Goal: Task Accomplishment & Management: Manage account settings

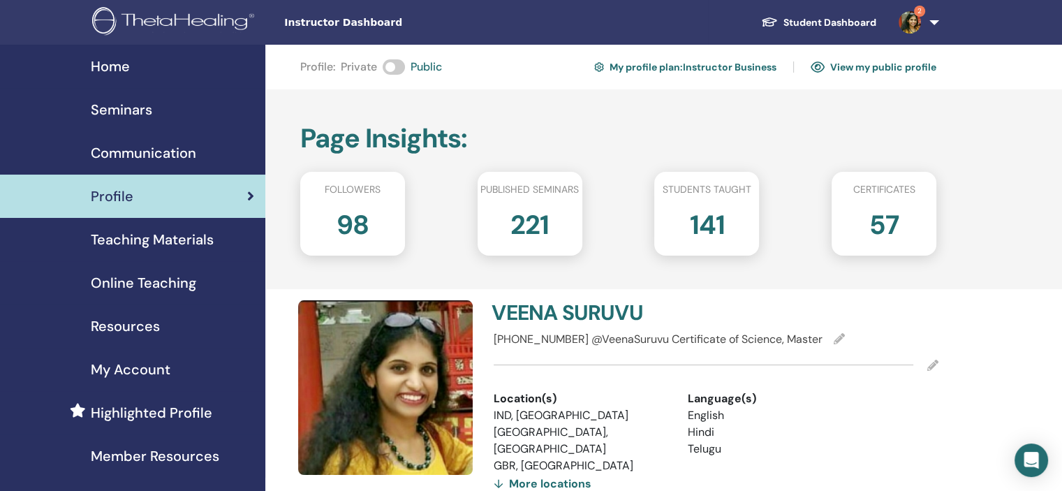
click at [916, 20] on img at bounding box center [910, 22] width 22 height 22
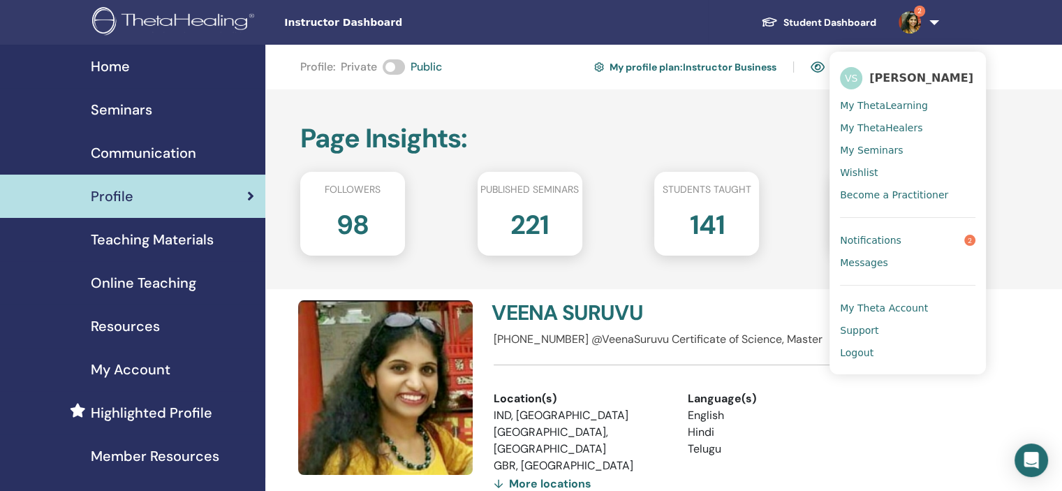
click at [881, 239] on span "Notifications" at bounding box center [870, 240] width 61 height 13
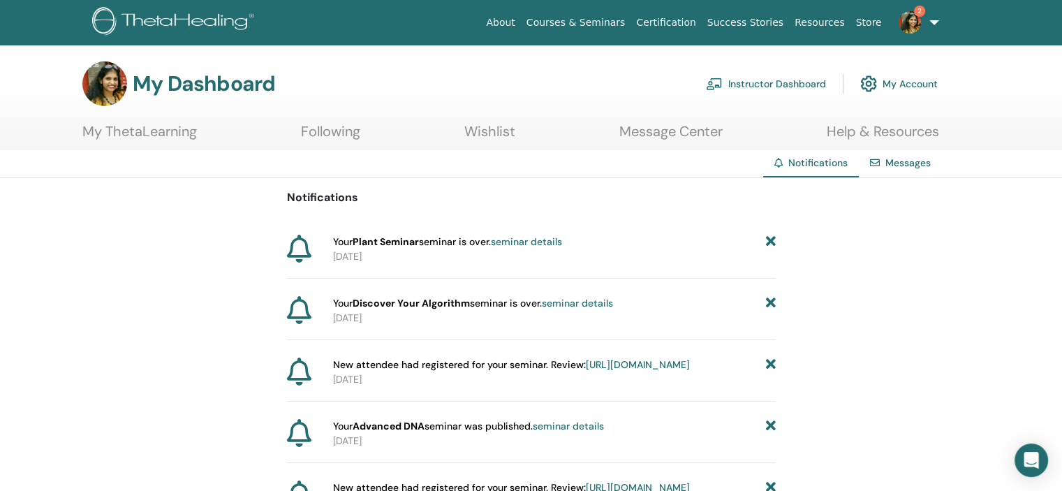
click at [772, 240] on icon at bounding box center [770, 242] width 10 height 15
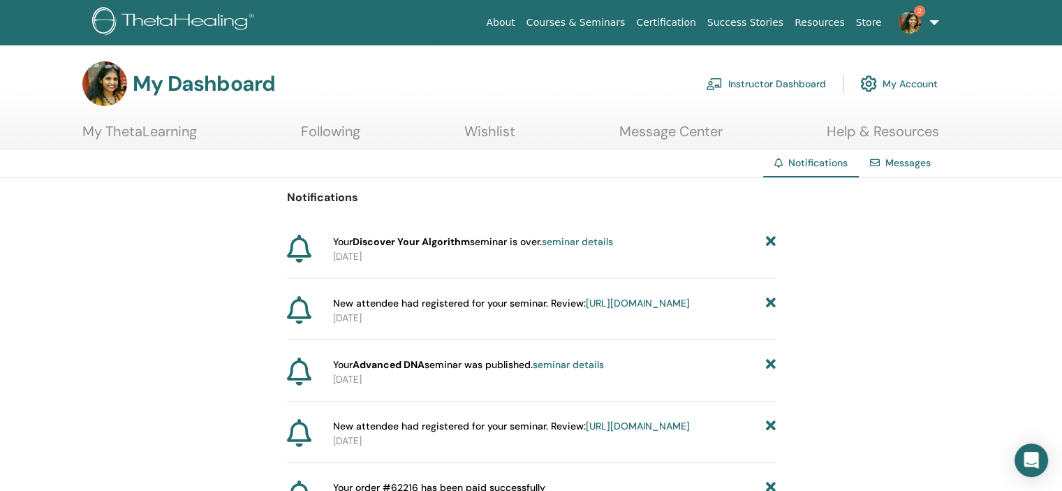
click at [768, 240] on icon at bounding box center [770, 242] width 10 height 15
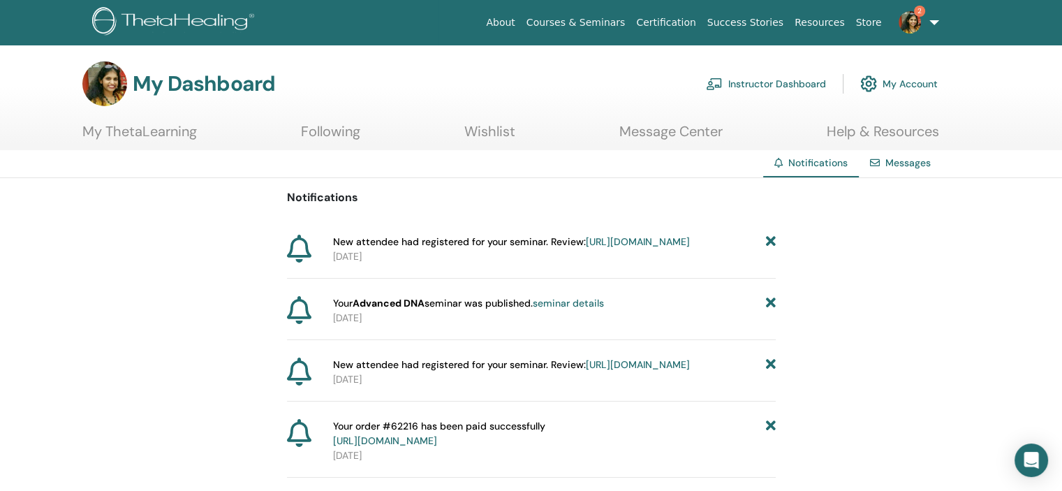
click at [770, 311] on icon at bounding box center [770, 303] width 10 height 15
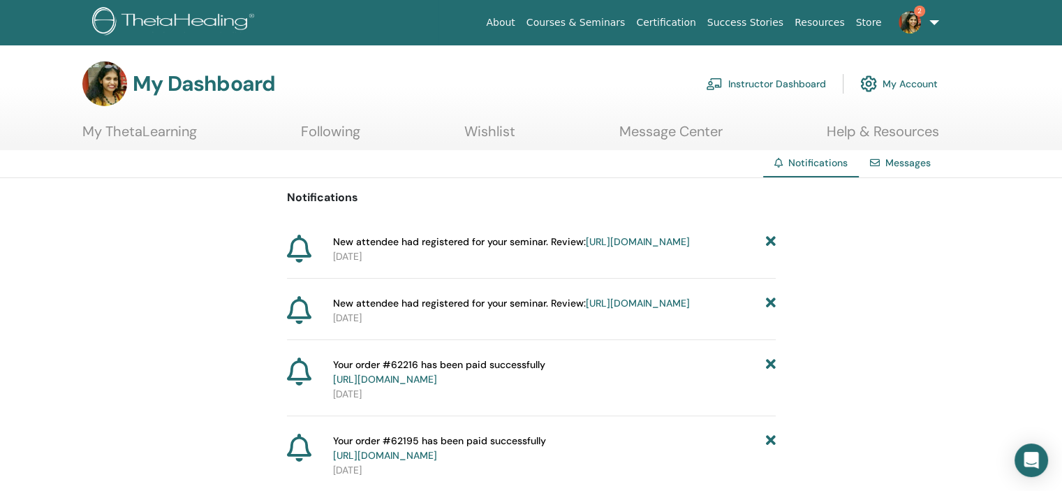
scroll to position [173, 0]
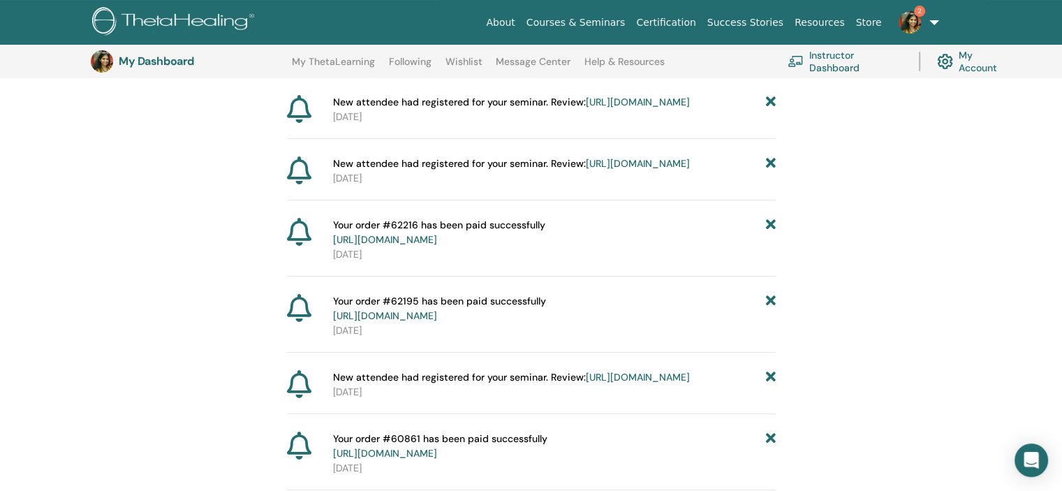
click at [922, 22] on span "2" at bounding box center [910, 21] width 34 height 11
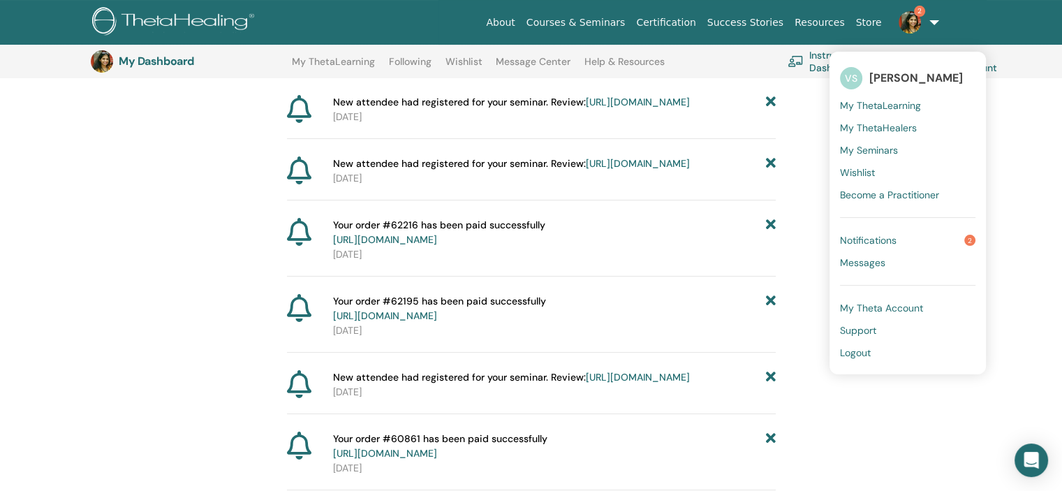
click at [879, 245] on span "Notifications" at bounding box center [868, 240] width 57 height 13
